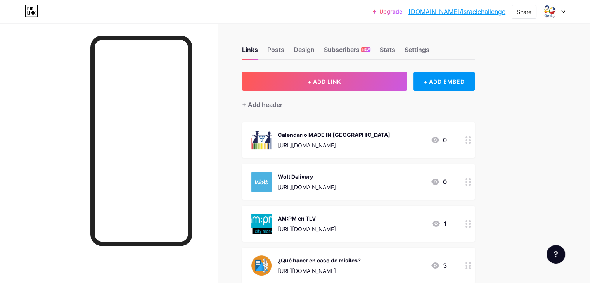
click at [391, 139] on div "Calendario MADE IN [GEOGRAPHIC_DATA] [URL][DOMAIN_NAME]" at bounding box center [334, 140] width 113 height 20
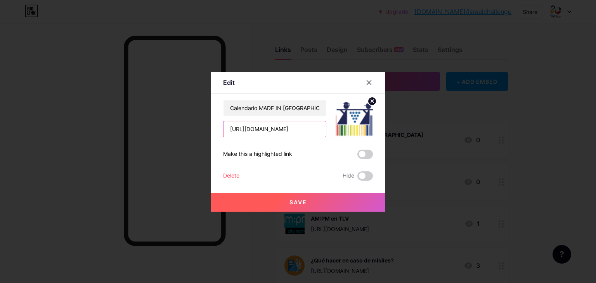
click at [252, 132] on input "[URL][DOMAIN_NAME]" at bounding box center [275, 129] width 102 height 16
paste input "53Oq9KRmeehzgh6UafaNmaSxOuZztJt3"
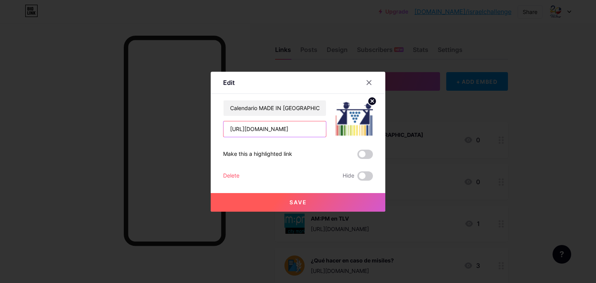
type input "[URL][DOMAIN_NAME]"
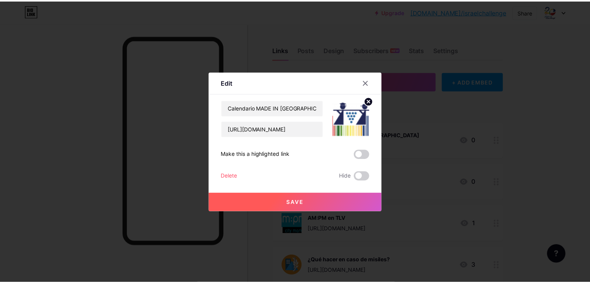
scroll to position [0, 0]
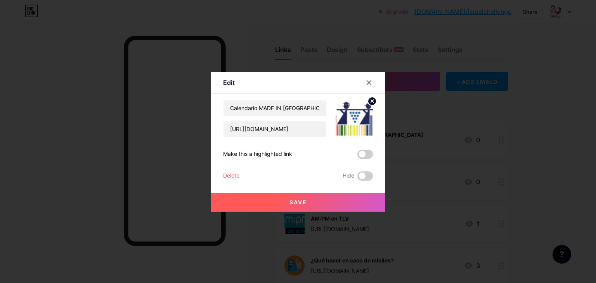
click at [326, 198] on button "Save" at bounding box center [298, 202] width 175 height 19
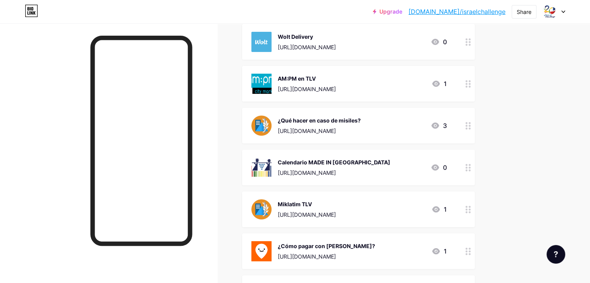
scroll to position [116, 0]
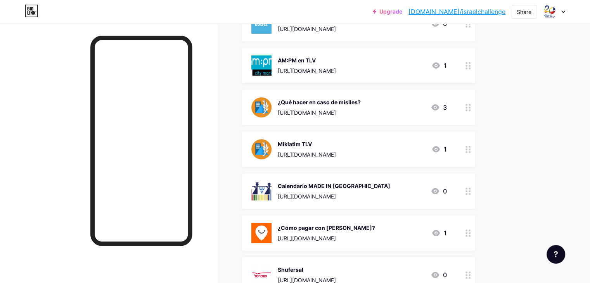
click at [569, 132] on div "Upgrade [DOMAIN_NAME]/[GEOGRAPHIC_DATA]... [DOMAIN_NAME]/israelchallenge Share …" at bounding box center [295, 250] width 590 height 733
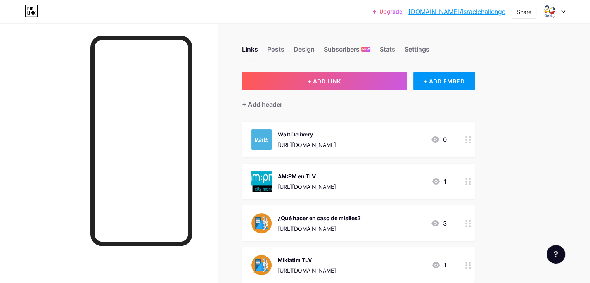
scroll to position [0, 0]
